Goal: Information Seeking & Learning: Understand process/instructions

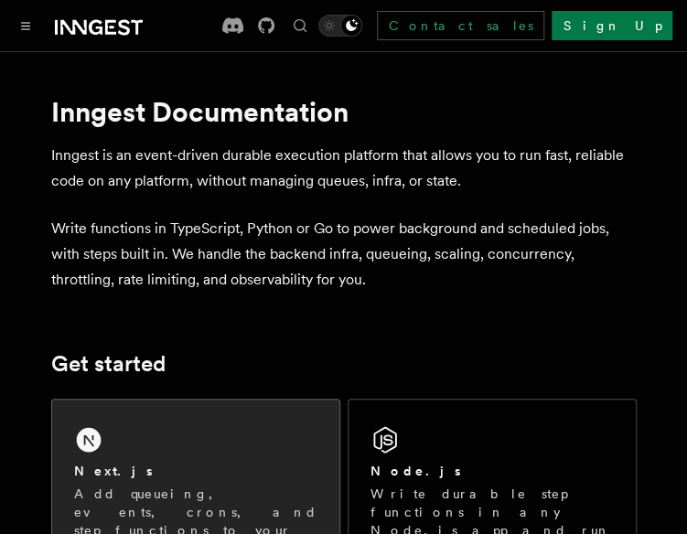
click at [156, 449] on div "Next.js Add queueing, events, crons, and step functions to your Next app on any…" at bounding box center [195, 499] width 287 height 199
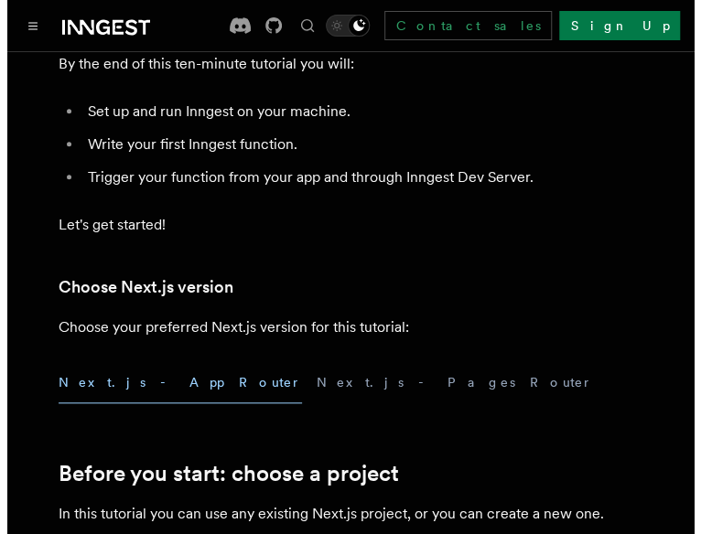
scroll to position [379, 0]
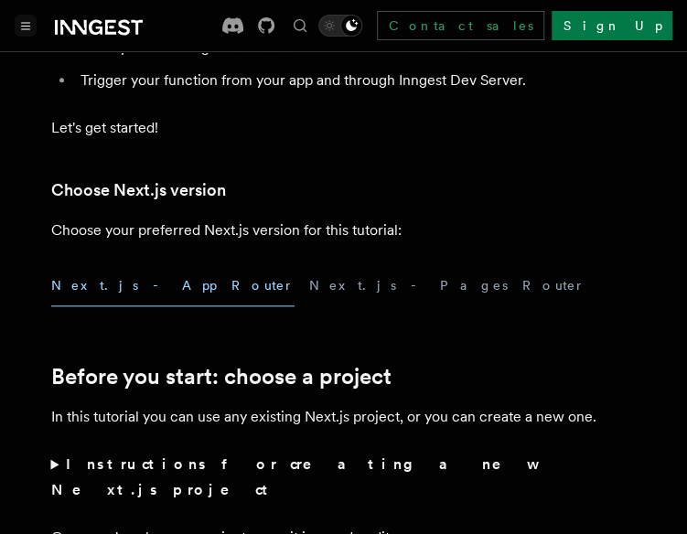
click at [24, 34] on button "Toggle navigation" at bounding box center [26, 26] width 22 height 22
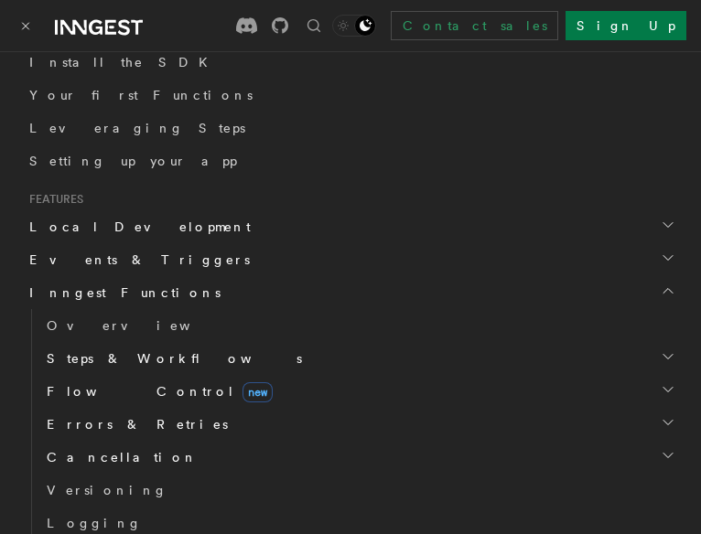
scroll to position [384, 0]
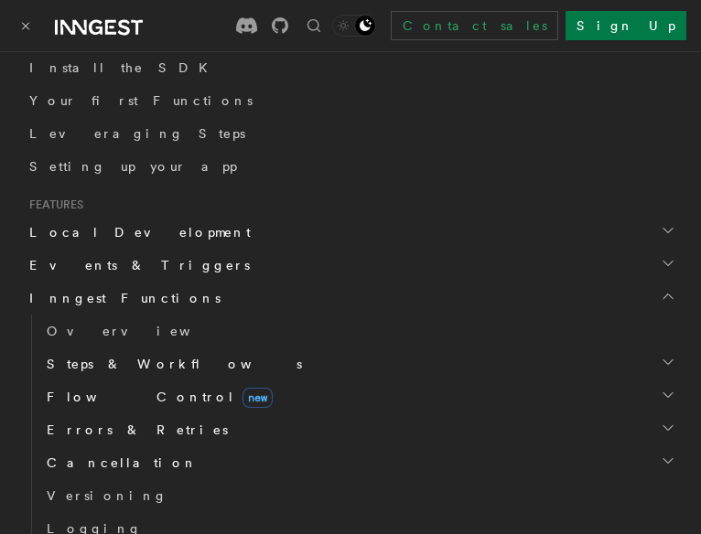
click at [209, 305] on h2 "Inngest Functions" at bounding box center [350, 298] width 657 height 33
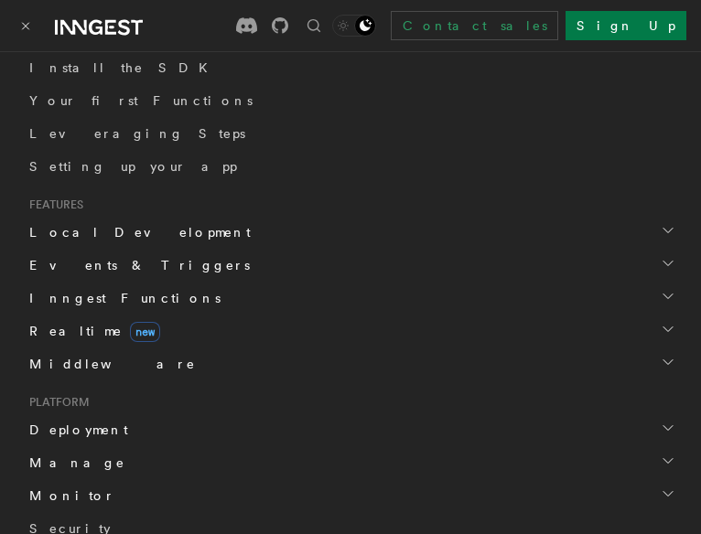
click at [209, 305] on h2 "Inngest Functions" at bounding box center [350, 298] width 657 height 33
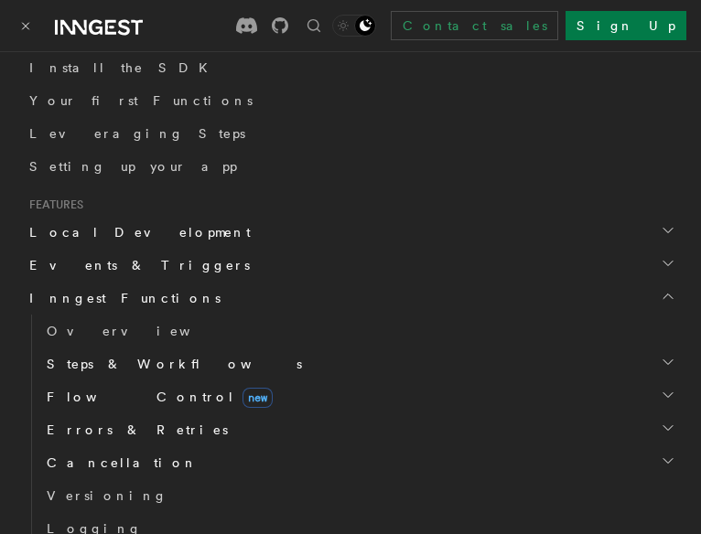
click at [147, 358] on span "Steps & Workflows" at bounding box center [170, 364] width 263 height 18
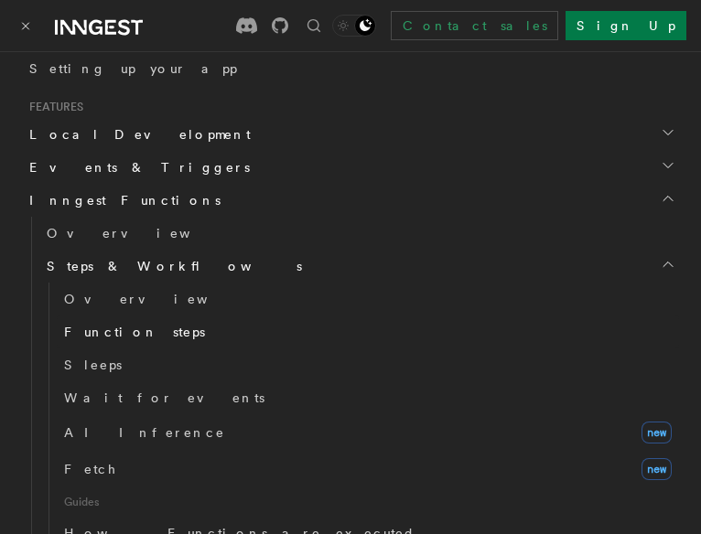
scroll to position [481, 0]
click at [104, 428] on span "AI Inference" at bounding box center [144, 433] width 161 height 15
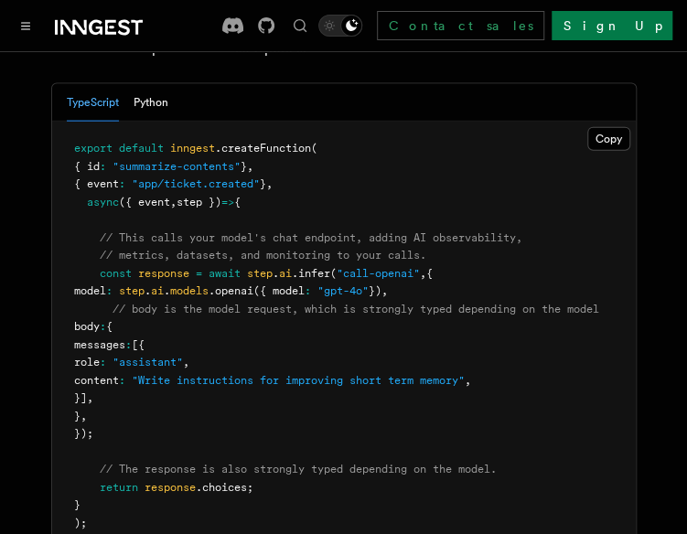
scroll to position [1183, 0]
click at [608, 128] on button "Copy Copied" at bounding box center [608, 140] width 43 height 24
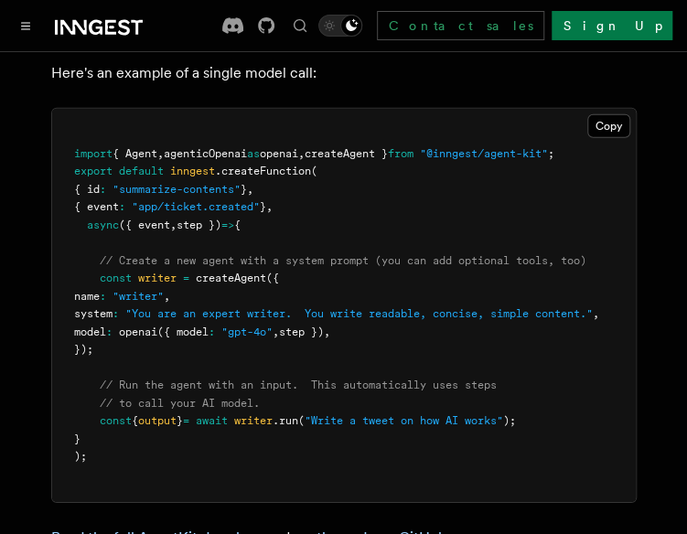
scroll to position [5711, 0]
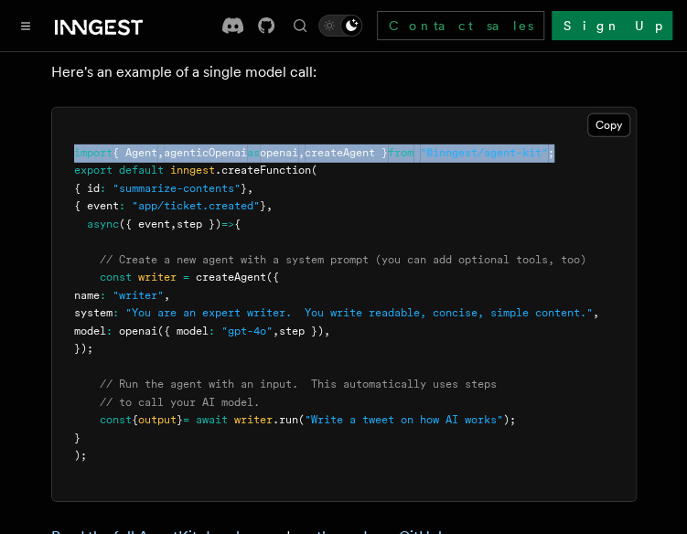
drag, startPoint x: 70, startPoint y: 130, endPoint x: 622, endPoint y: 135, distance: 551.8
click at [622, 135] on pre "import { Agent , agenticOpenai as openai , createAgent } from "@inngest/agent-k…" at bounding box center [344, 304] width 584 height 393
copy span "import { Agent , agenticOpenai as openai , createAgent } from "@inngest/agent-k…"
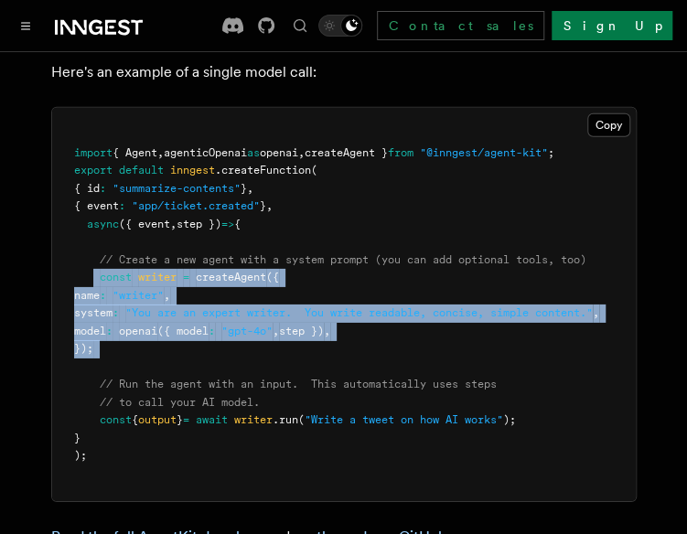
drag, startPoint x: 92, startPoint y: 253, endPoint x: 158, endPoint y: 336, distance: 106.0
click at [158, 336] on pre "import { Agent , agenticOpenai as openai , createAgent } from "@inngest/agent-k…" at bounding box center [344, 304] width 584 height 393
copy code "const writer = createAgent ({ name : "writer" , system : "You are an expert wri…"
click at [324, 307] on span ""You are an expert writer. You write readable, concise, simple content."" at bounding box center [359, 313] width 468 height 13
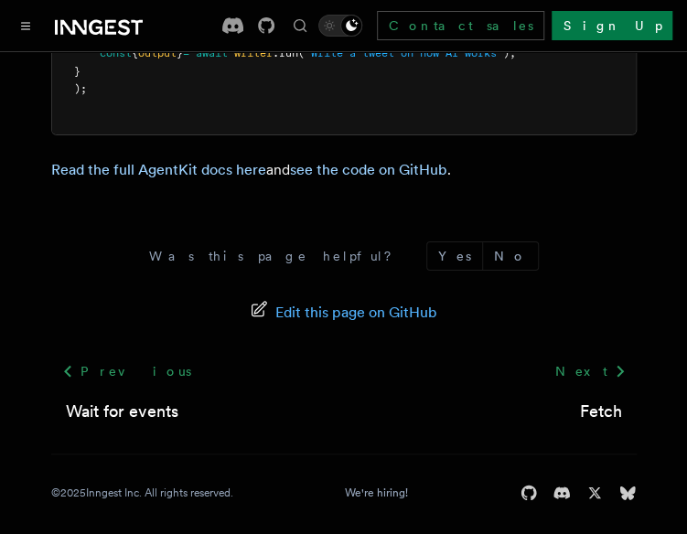
scroll to position [6077, 0]
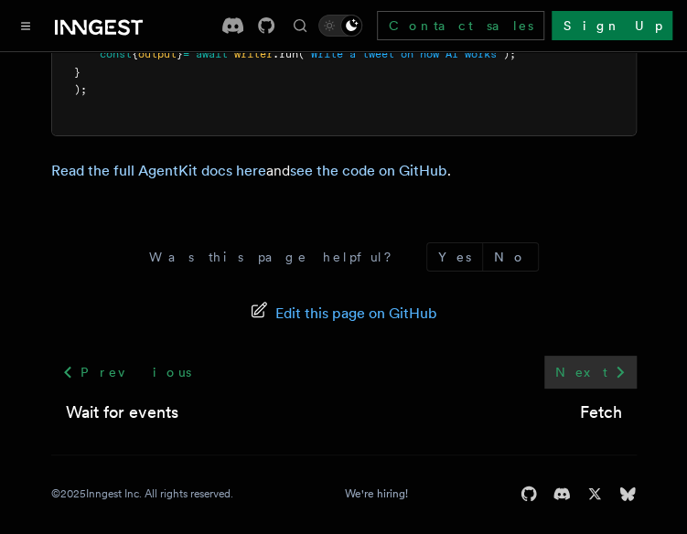
click at [615, 366] on icon at bounding box center [620, 372] width 22 height 22
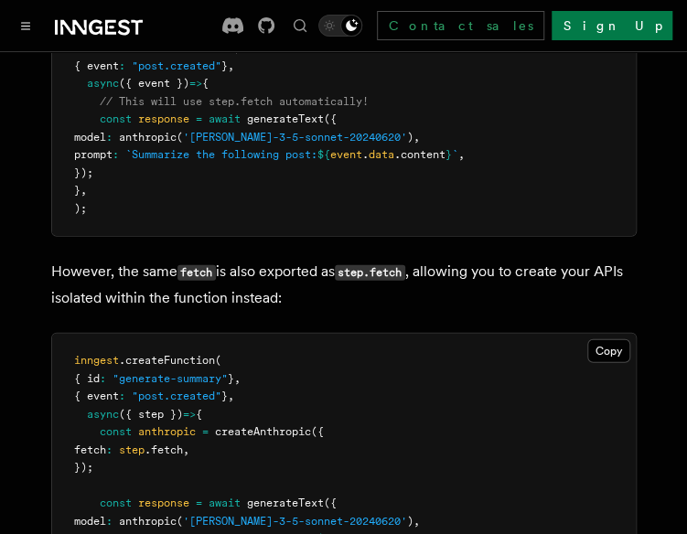
scroll to position [3351, 0]
